Goal: Task Accomplishment & Management: Use online tool/utility

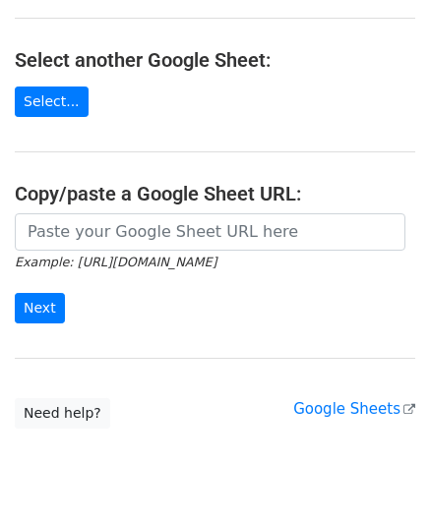
scroll to position [258, 0]
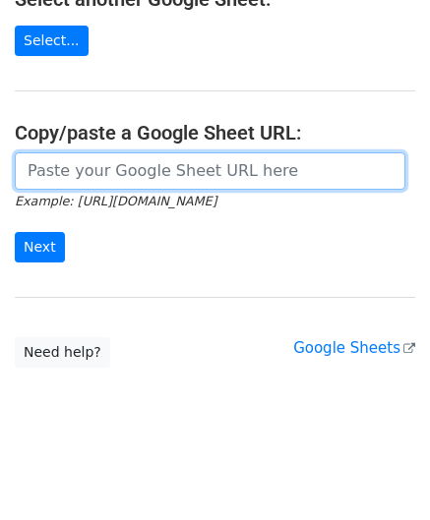
drag, startPoint x: 76, startPoint y: 168, endPoint x: 100, endPoint y: 146, distance: 33.4
click at [76, 168] on input "url" at bounding box center [210, 170] width 390 height 37
paste input "[URL][DOMAIN_NAME]"
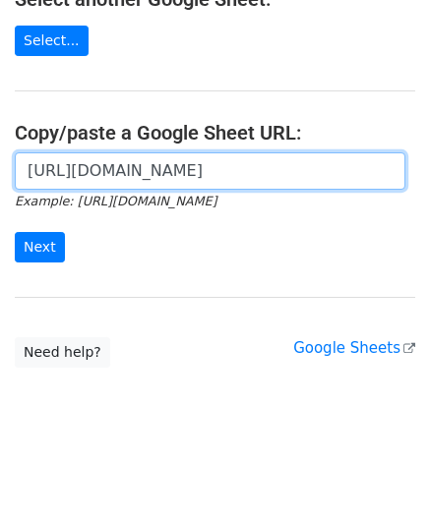
scroll to position [0, 437]
type input "[URL][DOMAIN_NAME]"
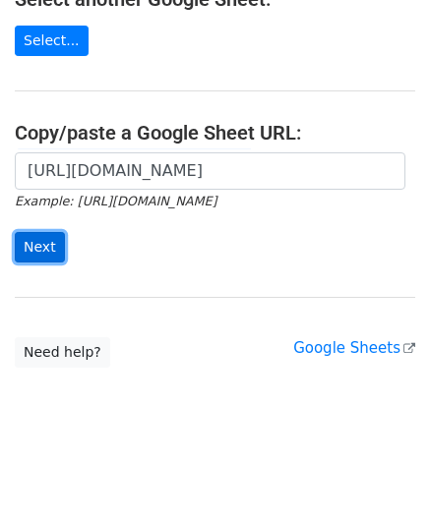
click at [47, 241] on input "Next" at bounding box center [40, 247] width 50 height 30
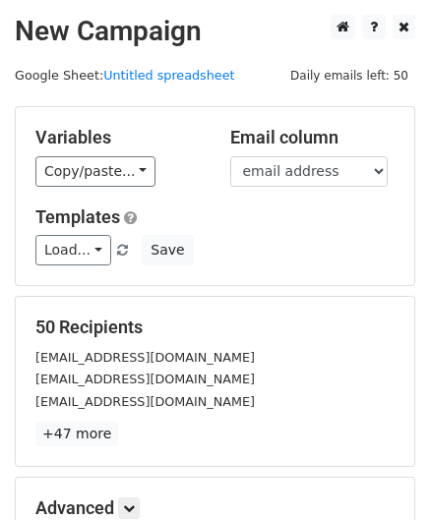
scroll to position [240, 0]
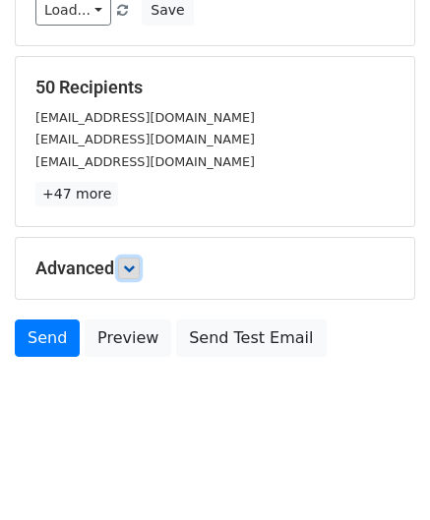
click at [131, 266] on icon at bounding box center [129, 269] width 12 height 12
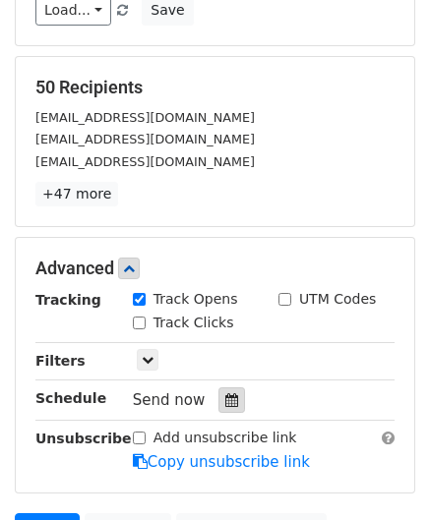
click at [225, 393] on icon at bounding box center [231, 400] width 13 height 14
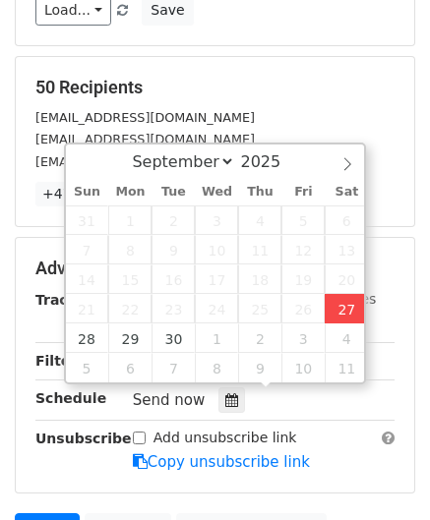
type input "[DATE] 14:40"
type input "02"
type input "40"
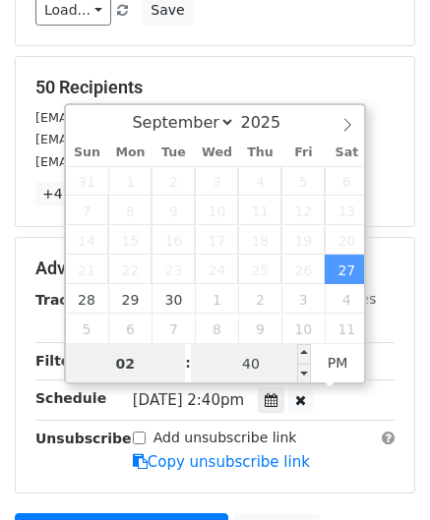
paste input "5"
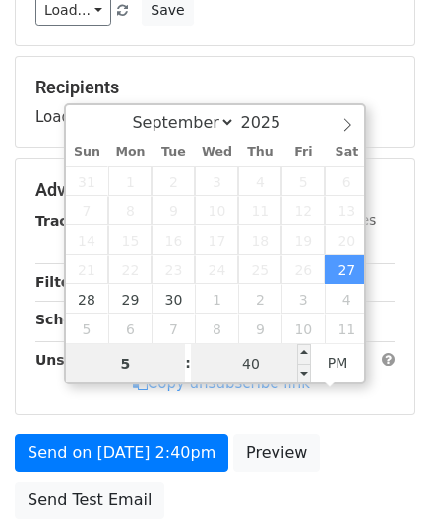
type input "5"
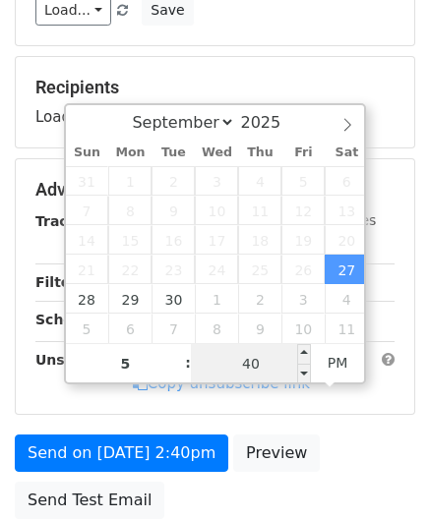
type input "[DATE] 17:40"
type input "05"
click at [263, 369] on input "40" at bounding box center [251, 363] width 120 height 39
type input "00"
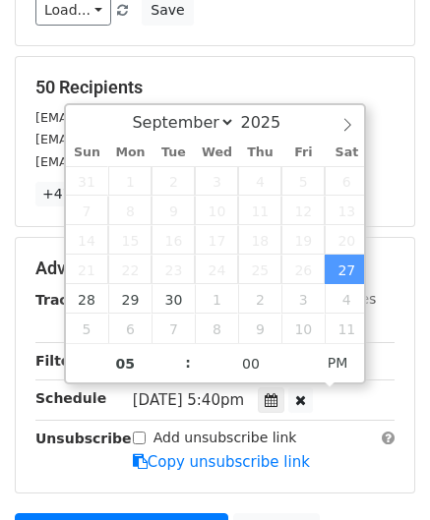
type input "[DATE] 17:00"
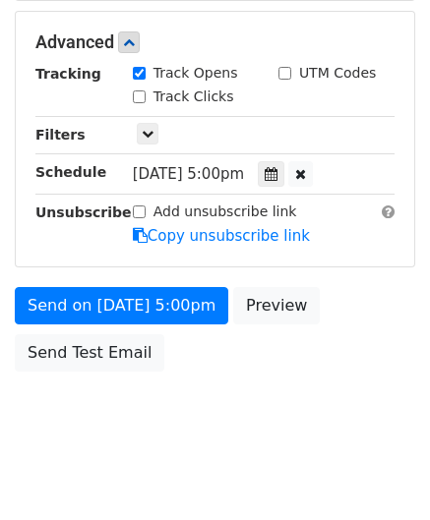
scroll to position [466, 0]
